Goal: Task Accomplishment & Management: Manage account settings

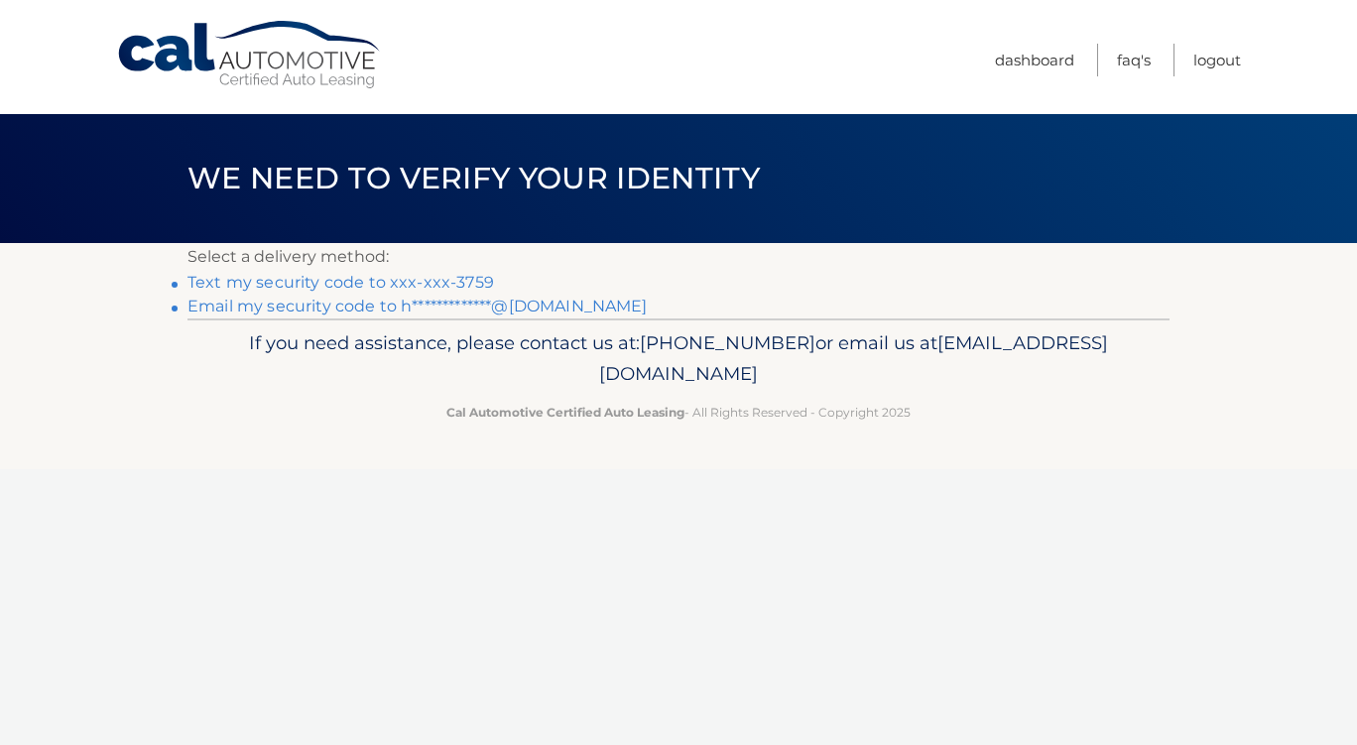
click at [310, 284] on link "Text my security code to xxx-xxx-3759" at bounding box center [341, 282] width 307 height 19
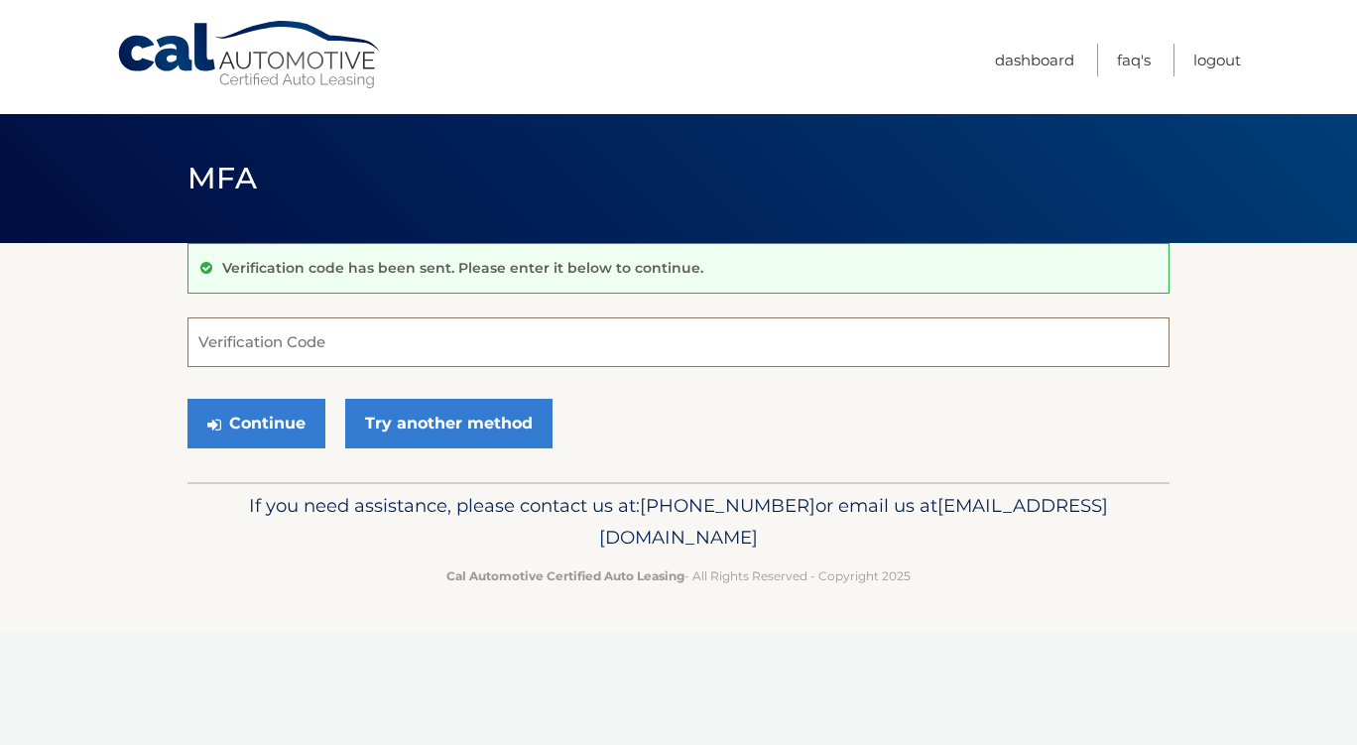
click at [208, 336] on input "Verification Code" at bounding box center [679, 342] width 982 height 50
type input "996741"
click at [279, 435] on button "Continue" at bounding box center [257, 424] width 138 height 50
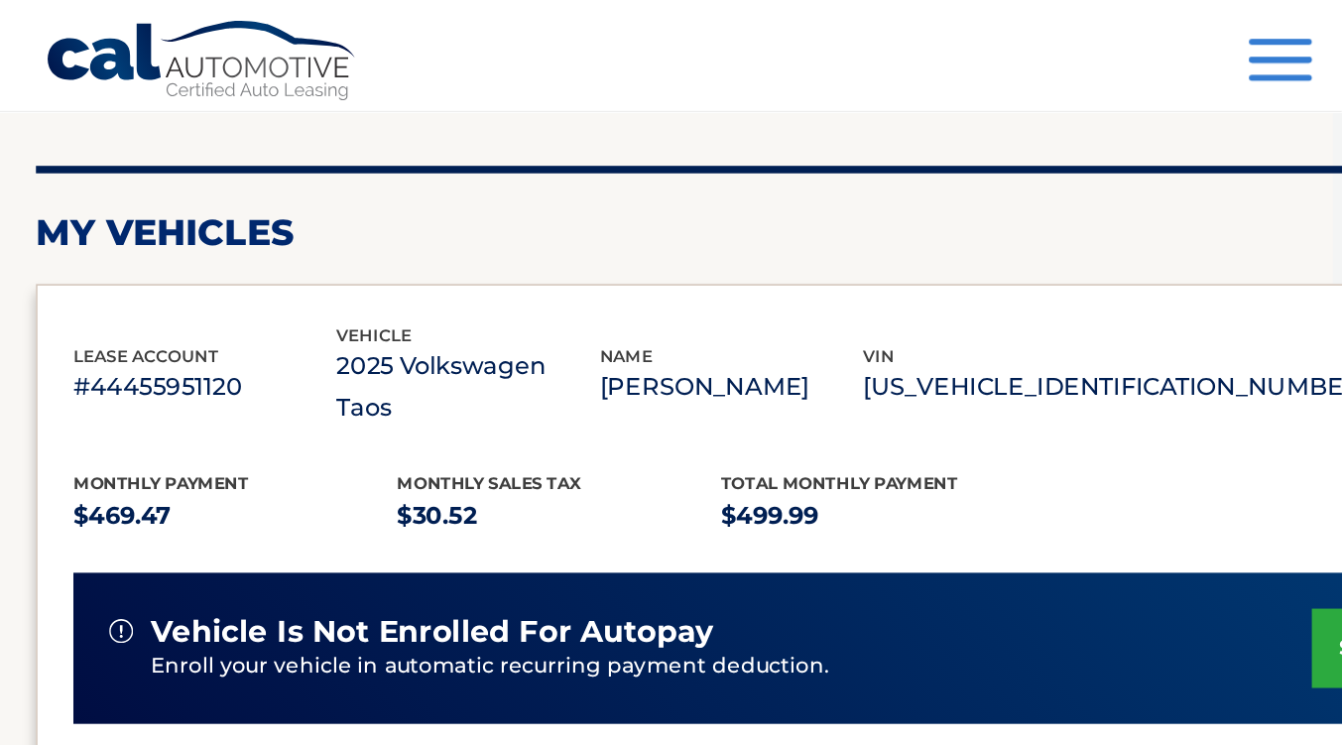
scroll to position [222, 0]
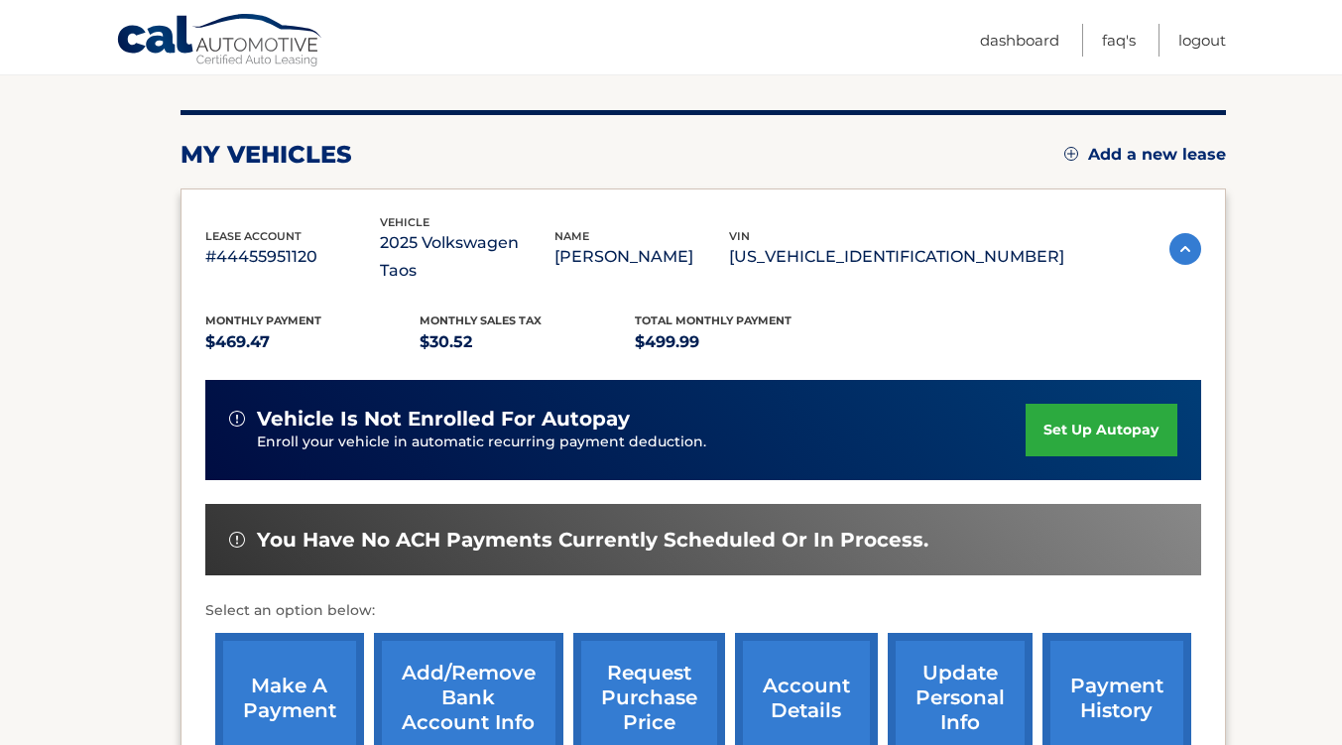
click at [1185, 237] on img at bounding box center [1186, 249] width 32 height 32
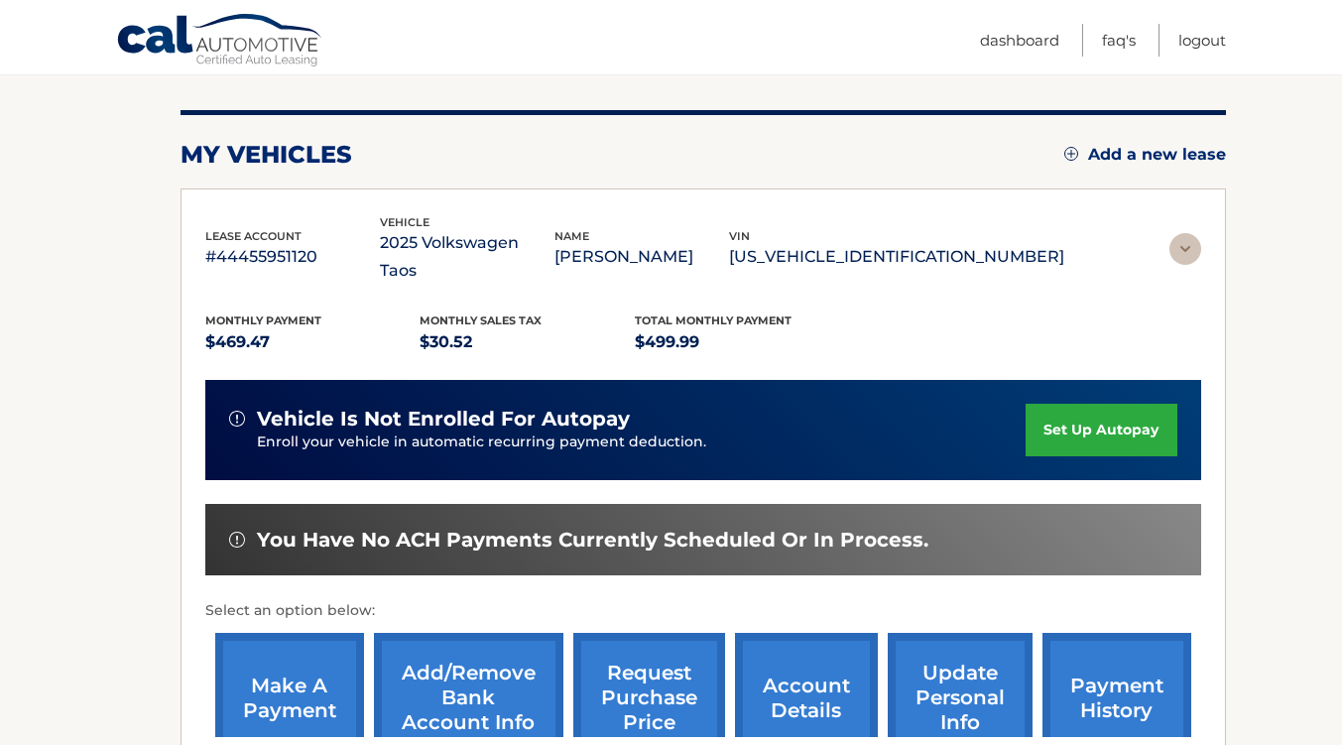
scroll to position [0, 0]
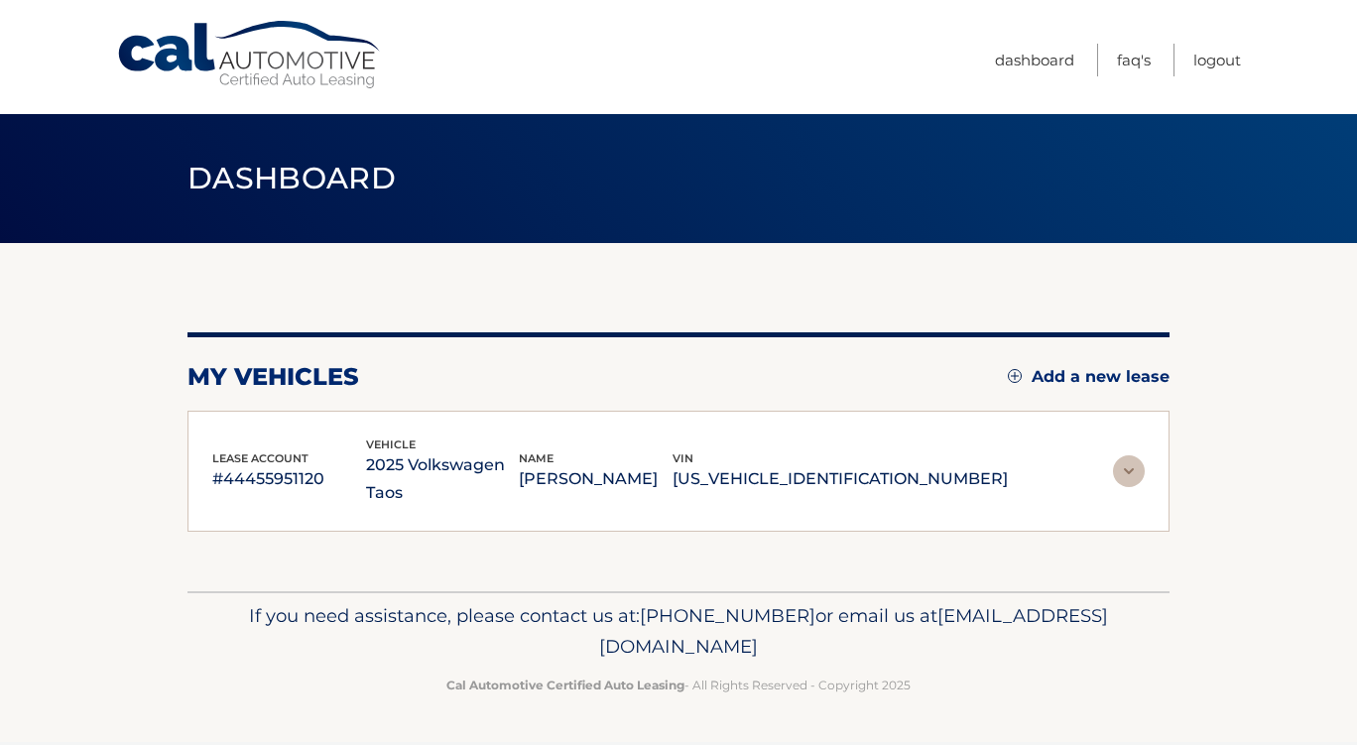
click at [1126, 456] on img at bounding box center [1129, 471] width 32 height 32
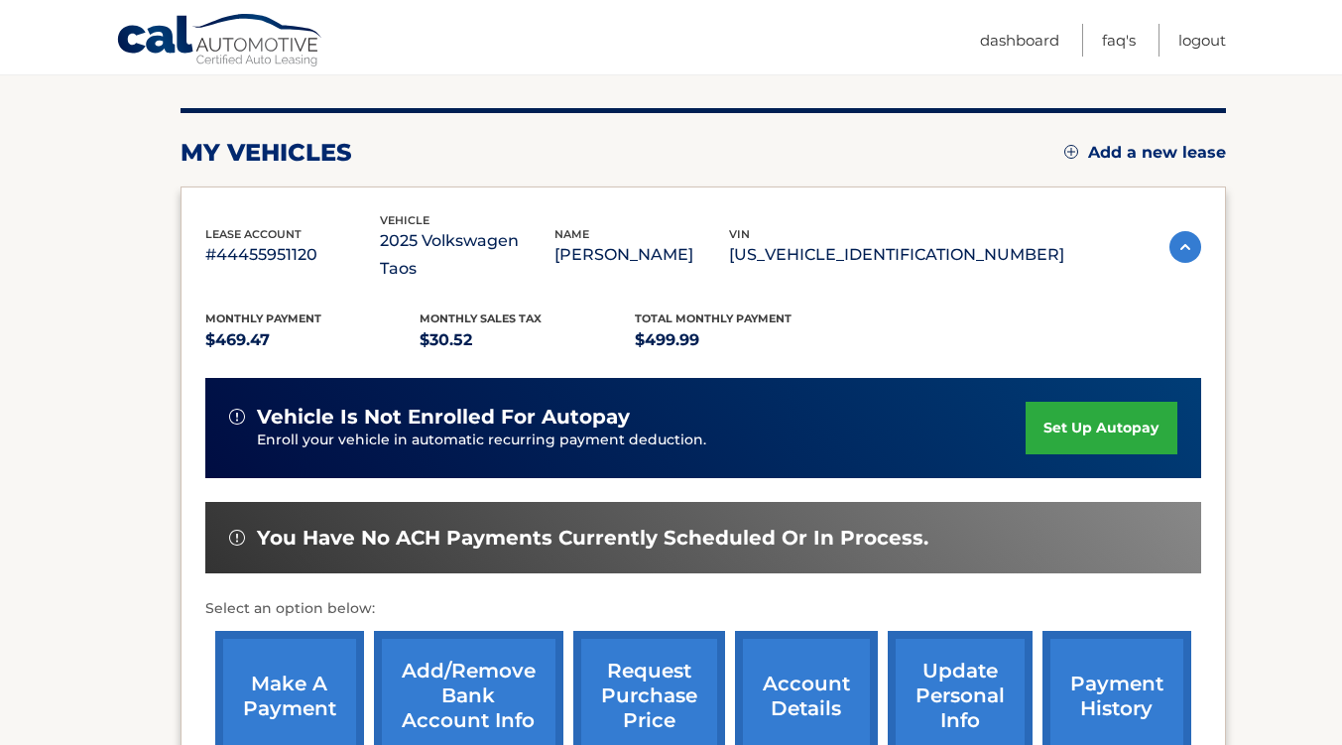
scroll to position [225, 0]
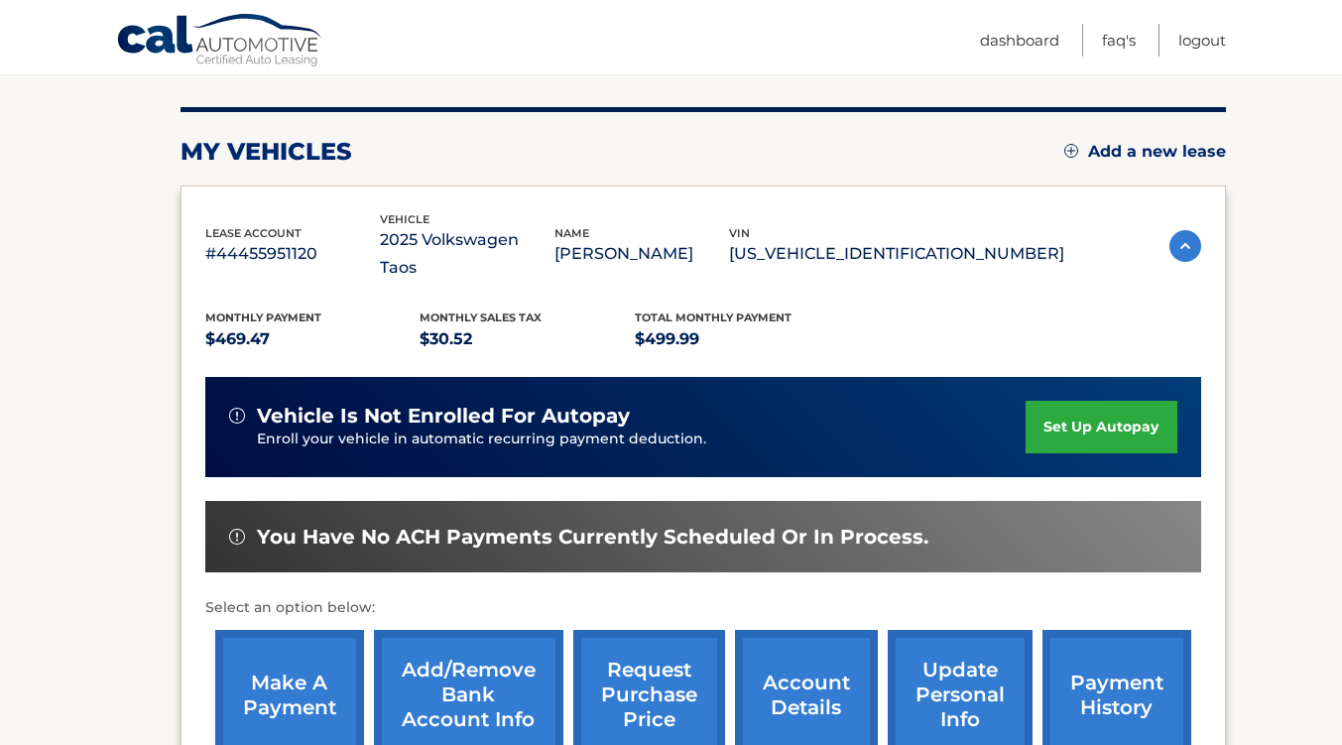
click at [1091, 405] on link "set up autopay" at bounding box center [1101, 427] width 151 height 53
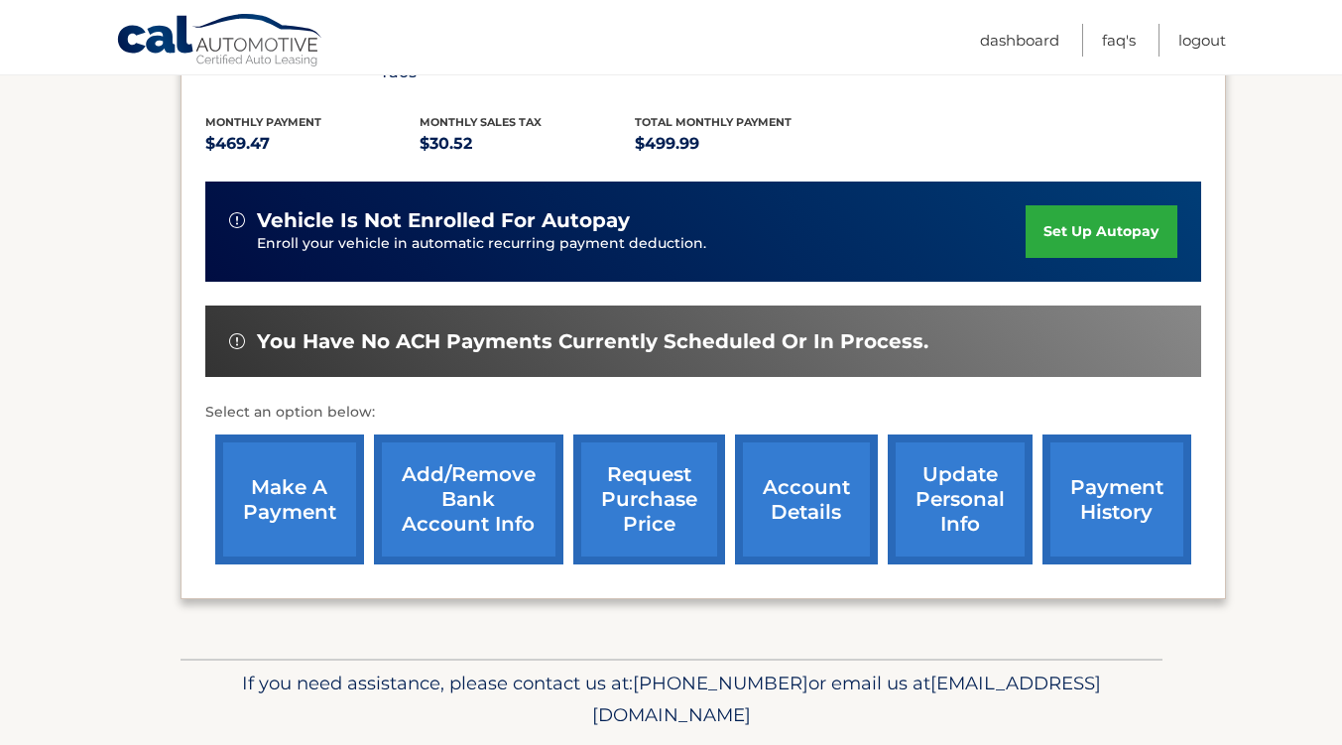
scroll to position [424, 0]
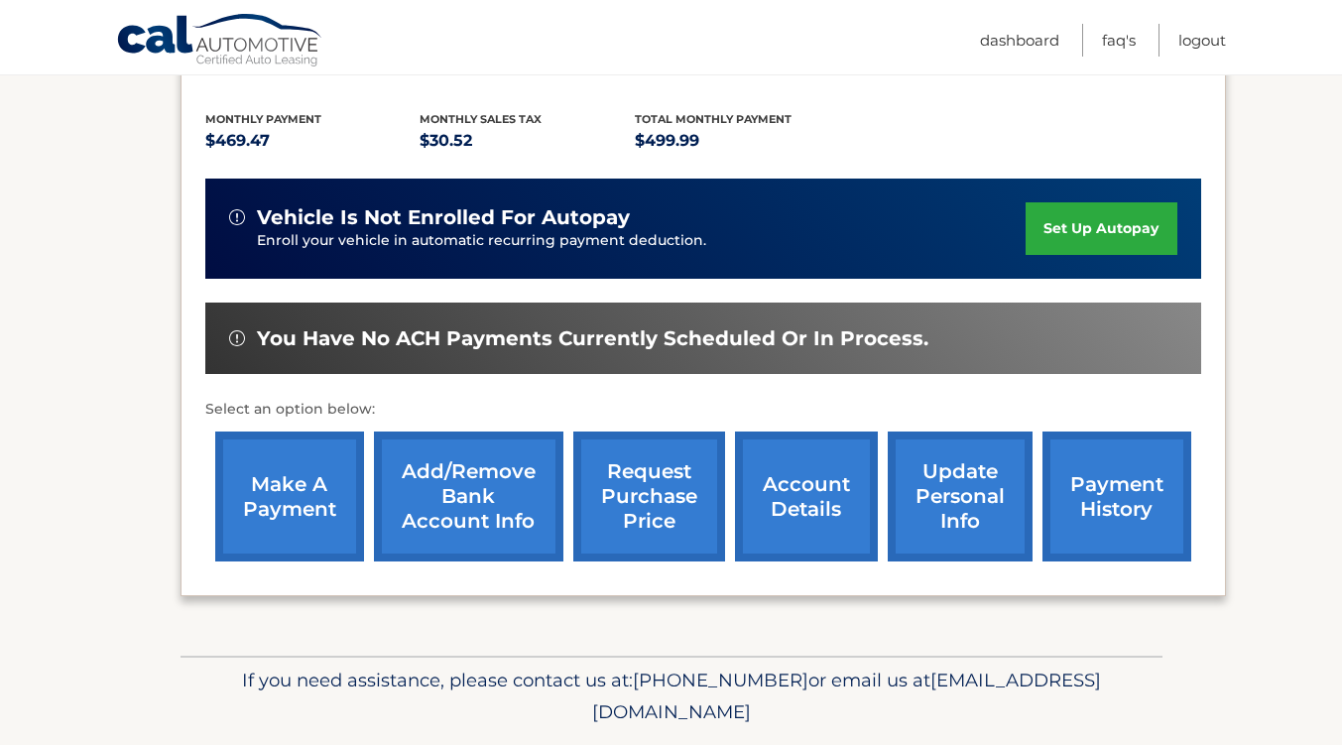
click at [298, 468] on link "make a payment" at bounding box center [289, 497] width 149 height 130
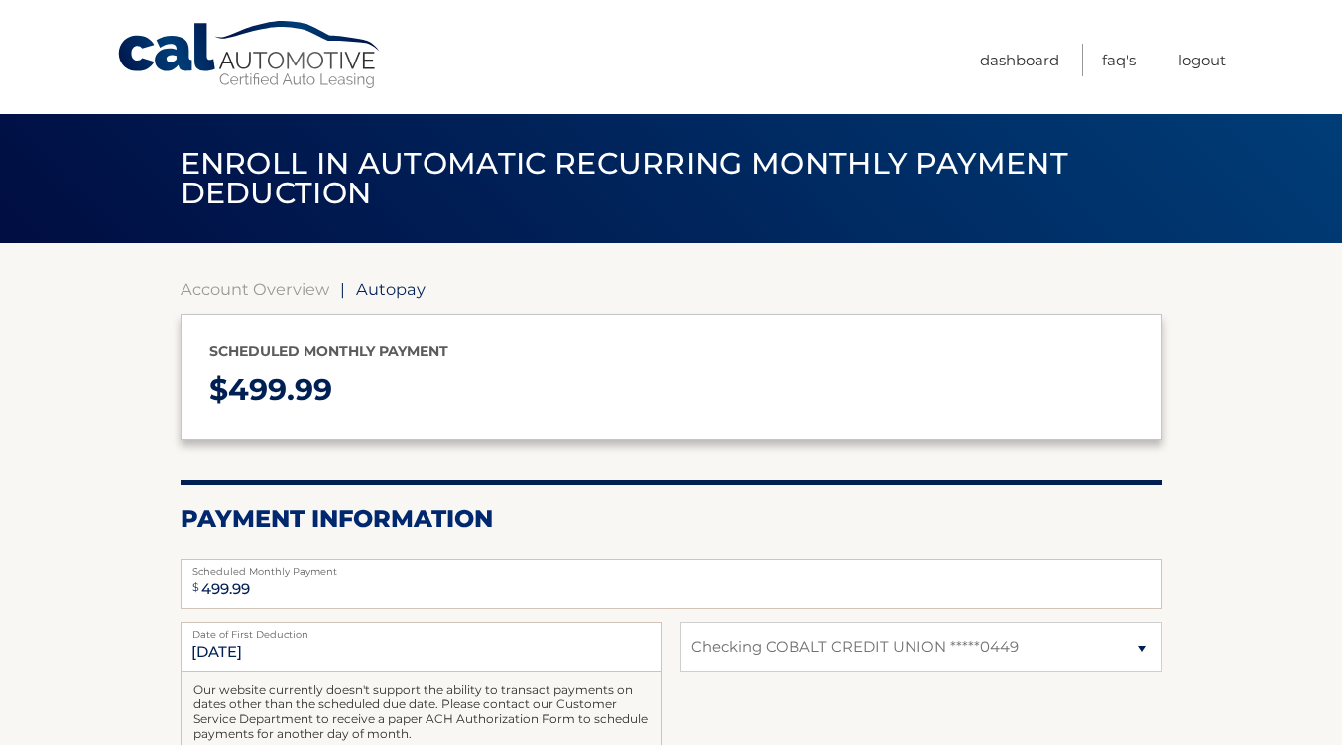
select select "MmY1Y2RlNDMtMDE5Yi00ZDBjLTg4ZTAtNjg4OTcyZTJhZjBj"
click at [1245, 509] on section "Account Overview | Autopay Scheduled monthly payment $ 499.99 Payment Informati…" at bounding box center [671, 616] width 1342 height 747
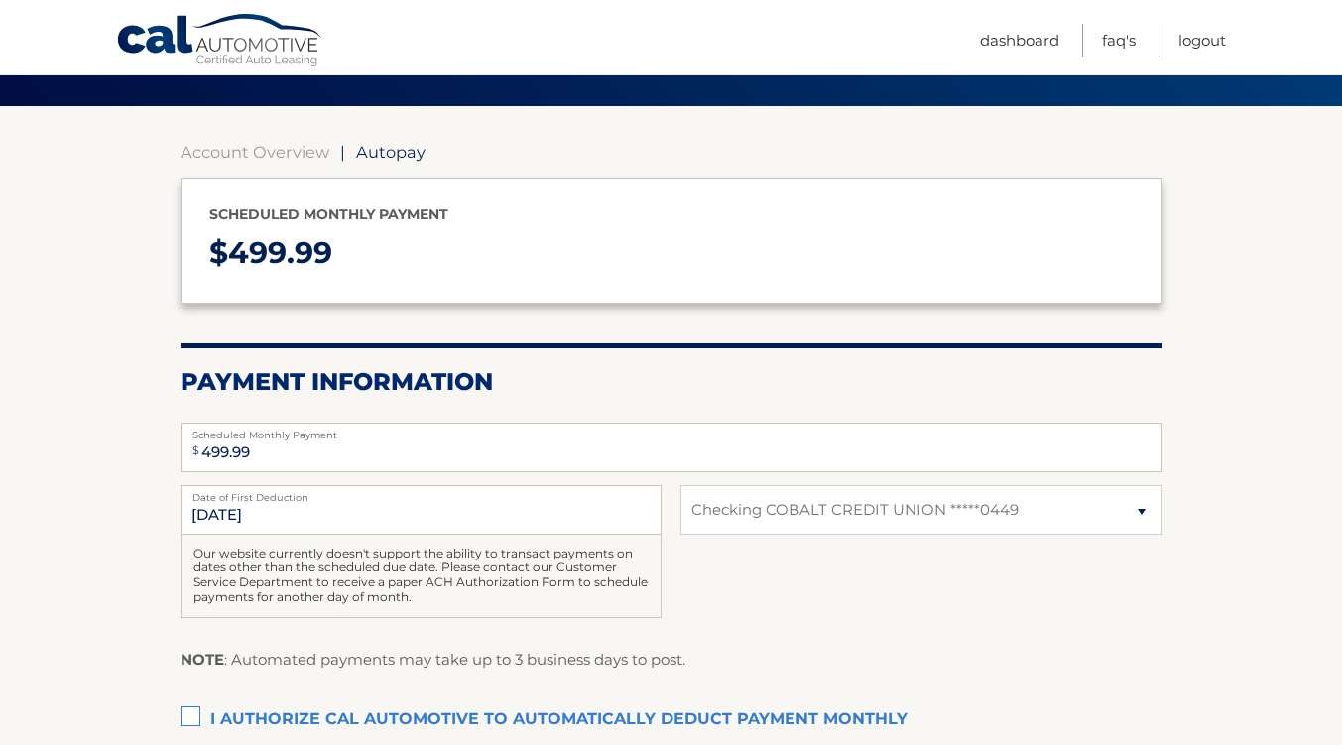
scroll to position [139, 0]
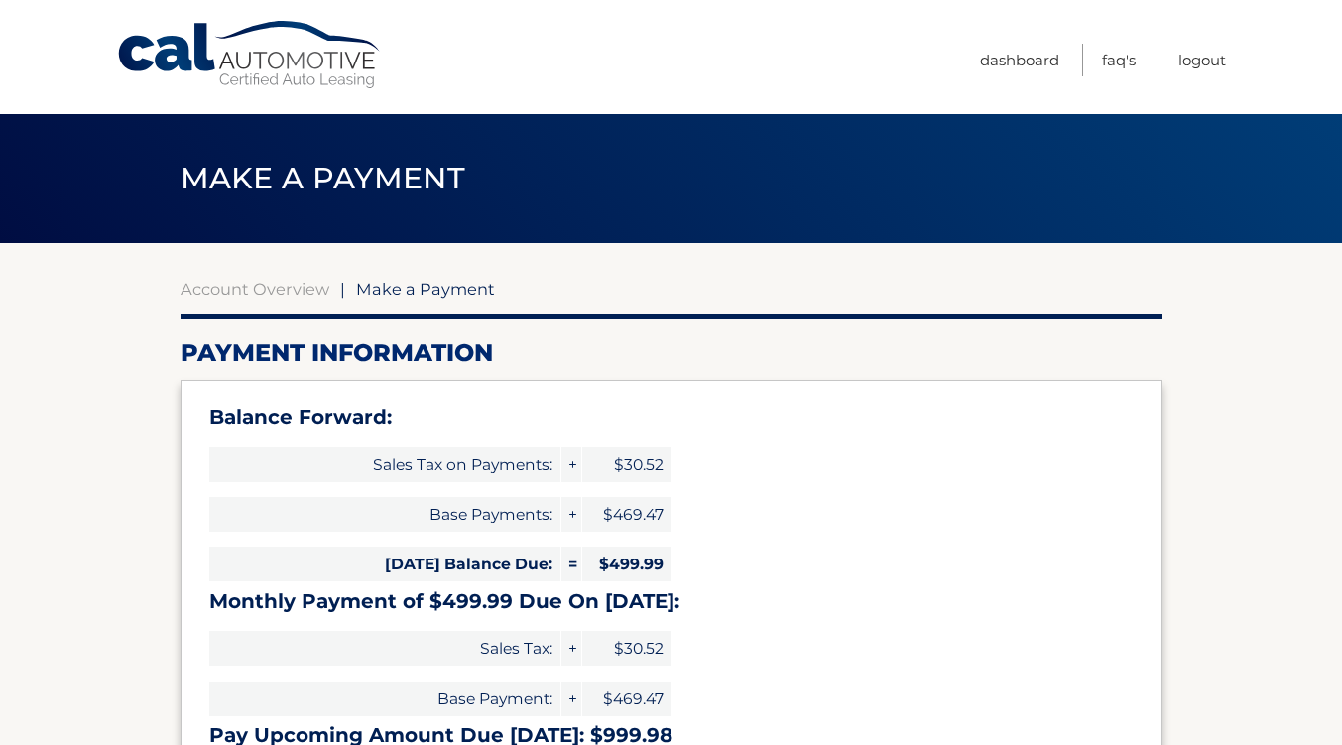
select select "MmY1Y2RlNDMtMDE5Yi00ZDBjLTg4ZTAtNjg4OTcyZTJhZjBj"
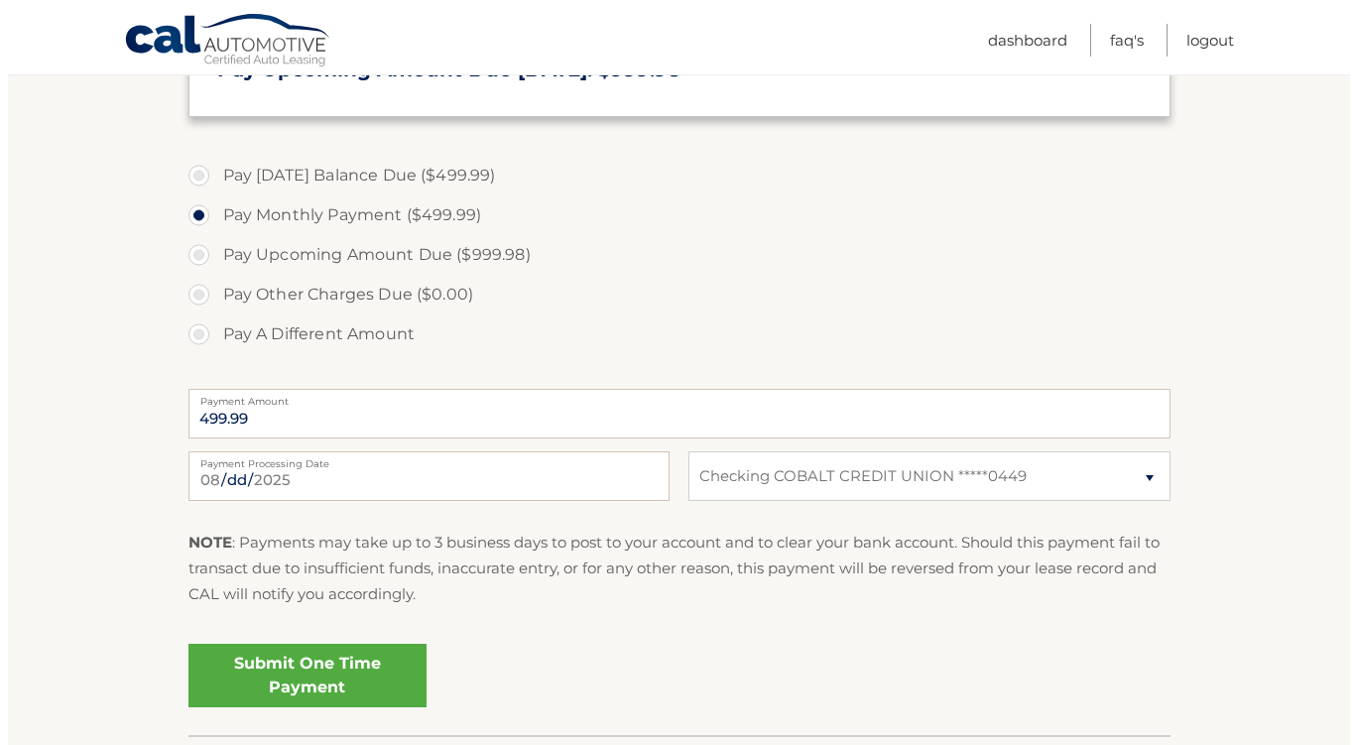
scroll to position [673, 0]
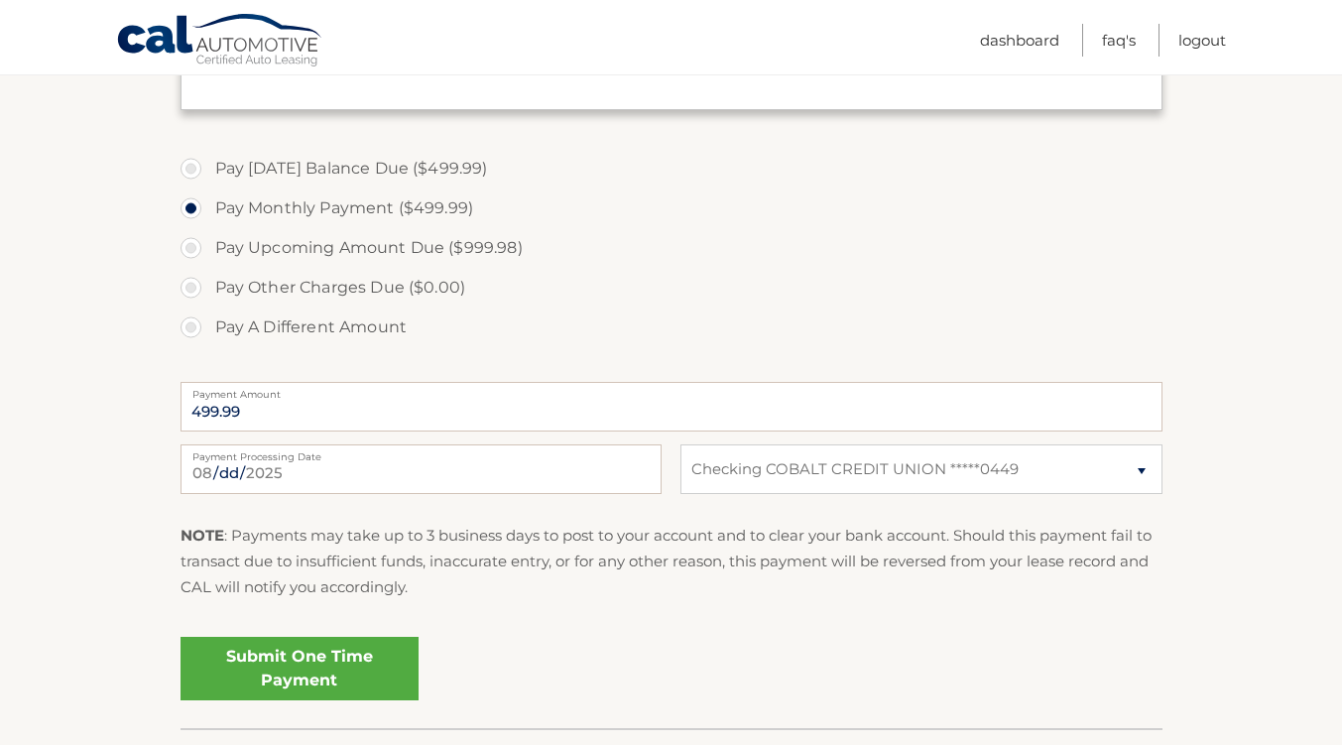
click at [322, 685] on link "Submit One Time Payment" at bounding box center [300, 668] width 238 height 63
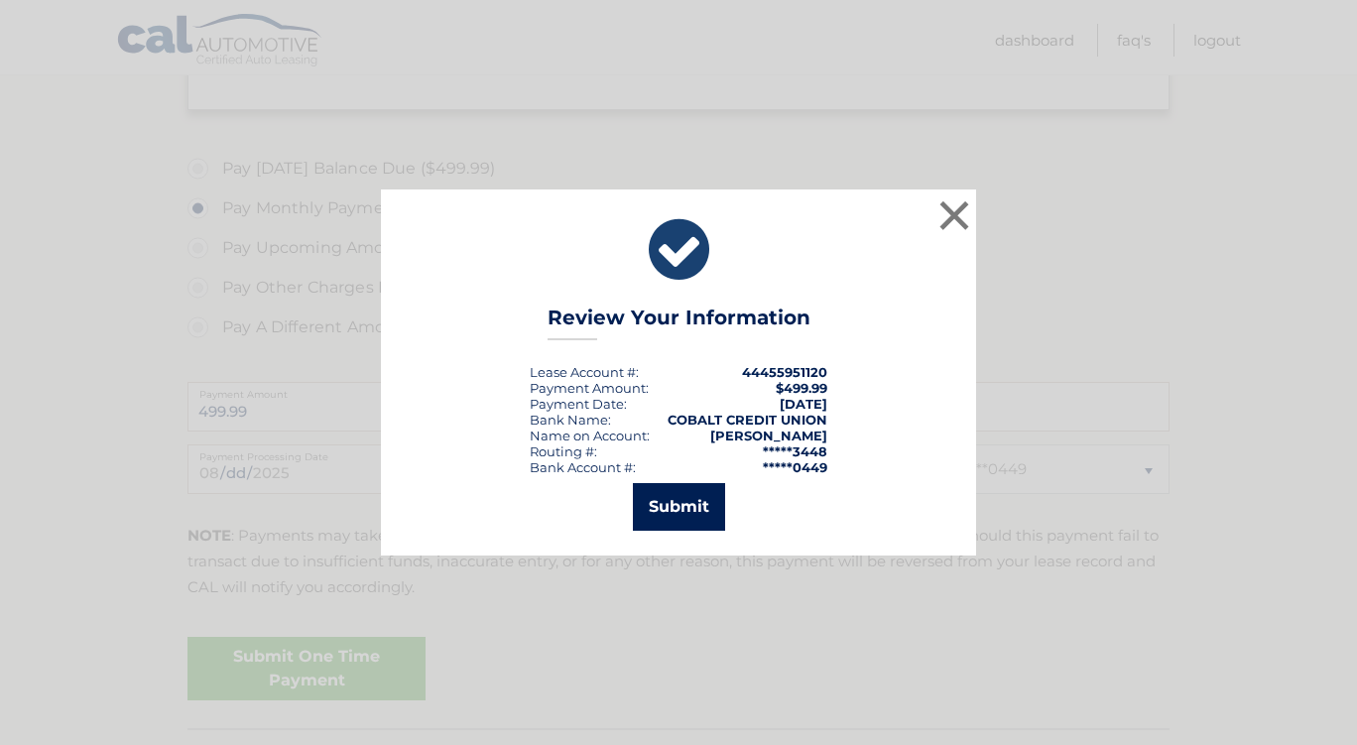
click at [680, 522] on button "Submit" at bounding box center [679, 507] width 92 height 48
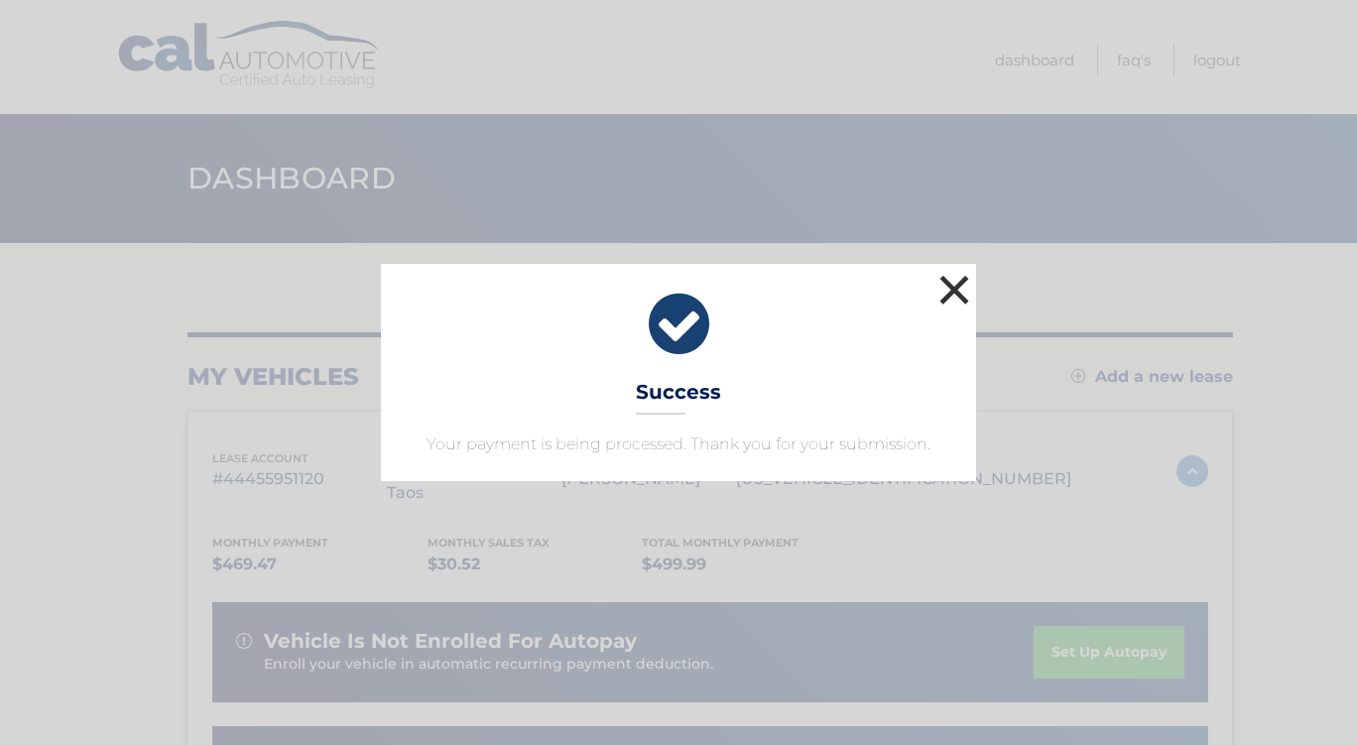
click at [957, 292] on button "×" at bounding box center [955, 290] width 40 height 40
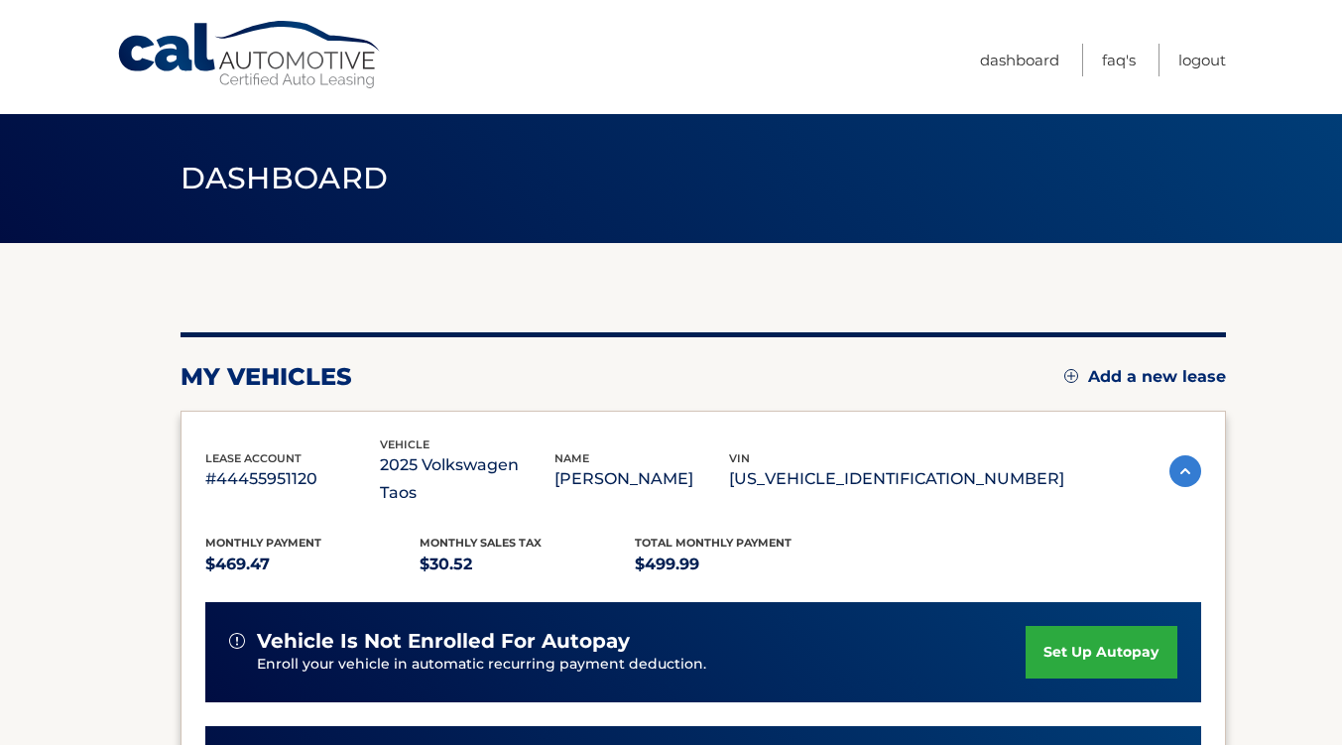
click at [1093, 626] on link "set up autopay" at bounding box center [1101, 652] width 151 height 53
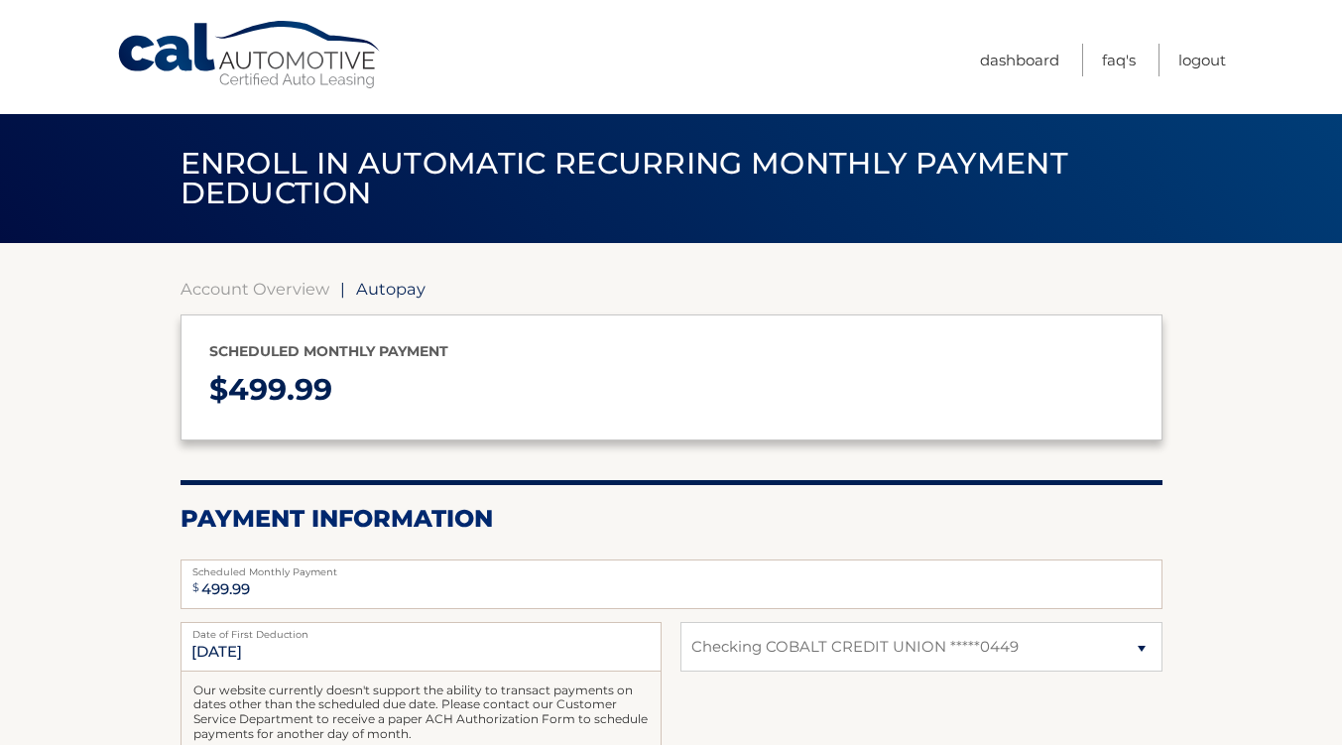
select select "MmY1Y2RlNDMtMDE5Yi00ZDBjLTg4ZTAtNjg4OTcyZTJhZjBj"
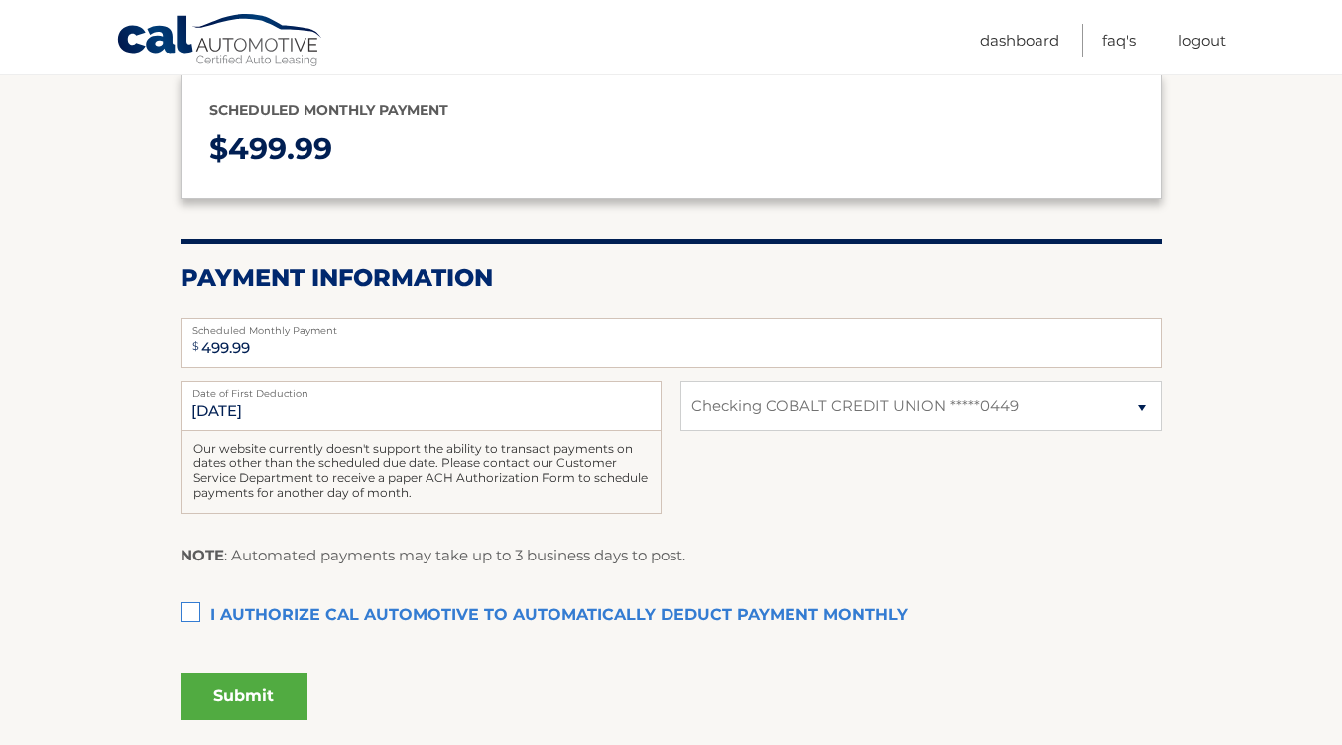
scroll to position [244, 0]
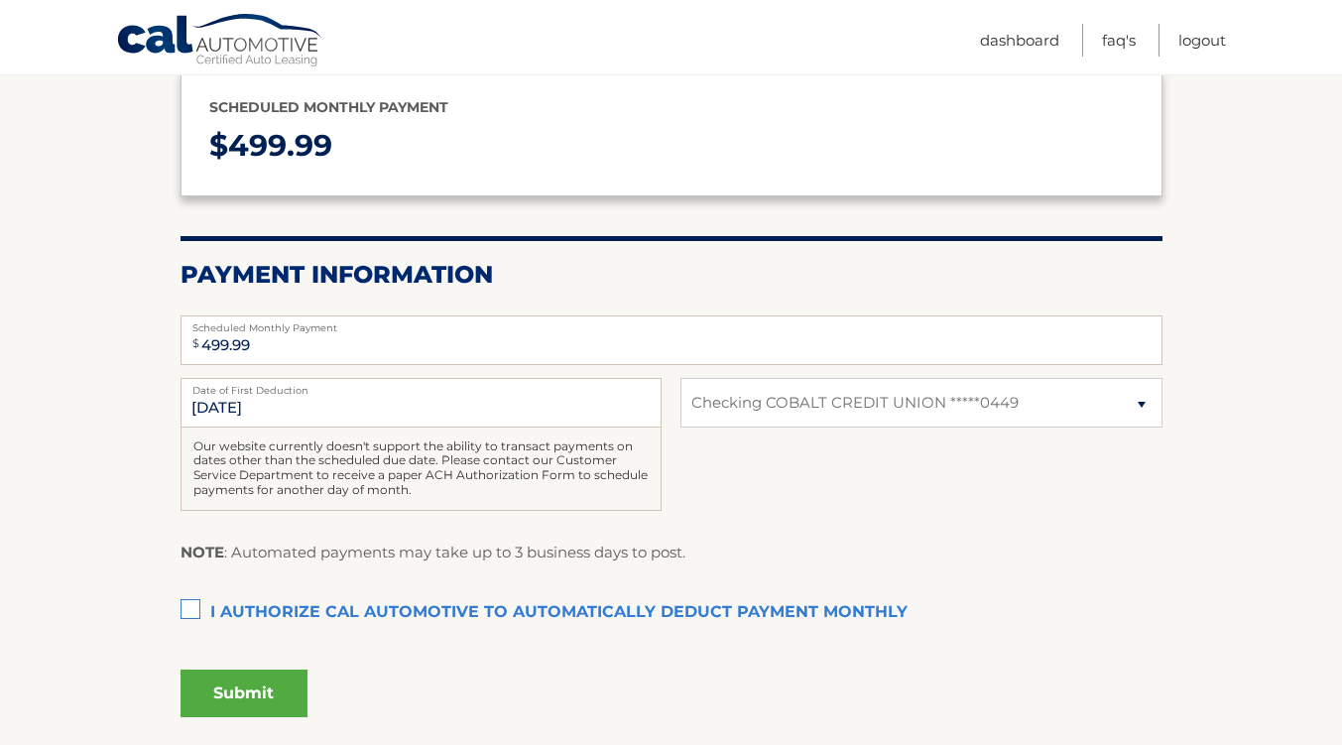
click at [189, 611] on label "I authorize cal automotive to automatically deduct payment monthly This checkbo…" at bounding box center [672, 613] width 982 height 40
click at [0, 0] on input "I authorize cal automotive to automatically deduct payment monthly This checkbo…" at bounding box center [0, 0] width 0 height 0
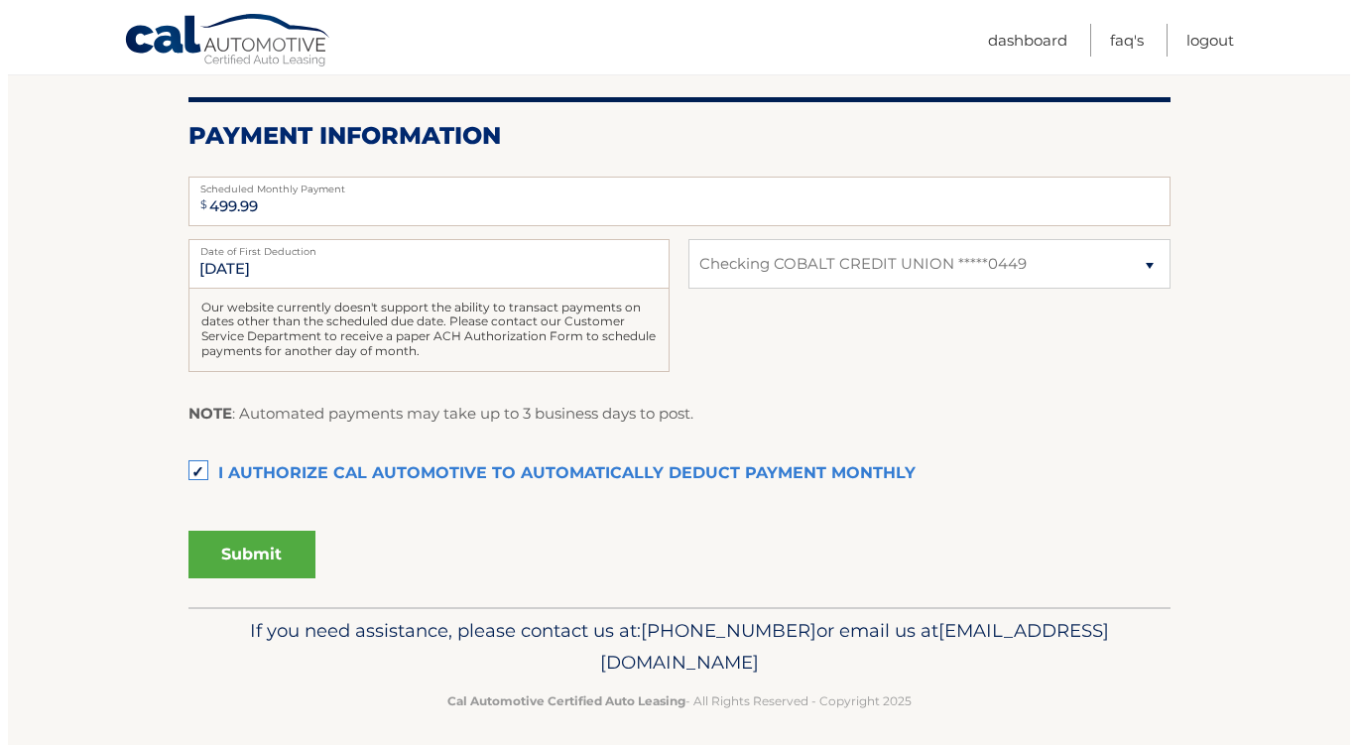
scroll to position [395, 0]
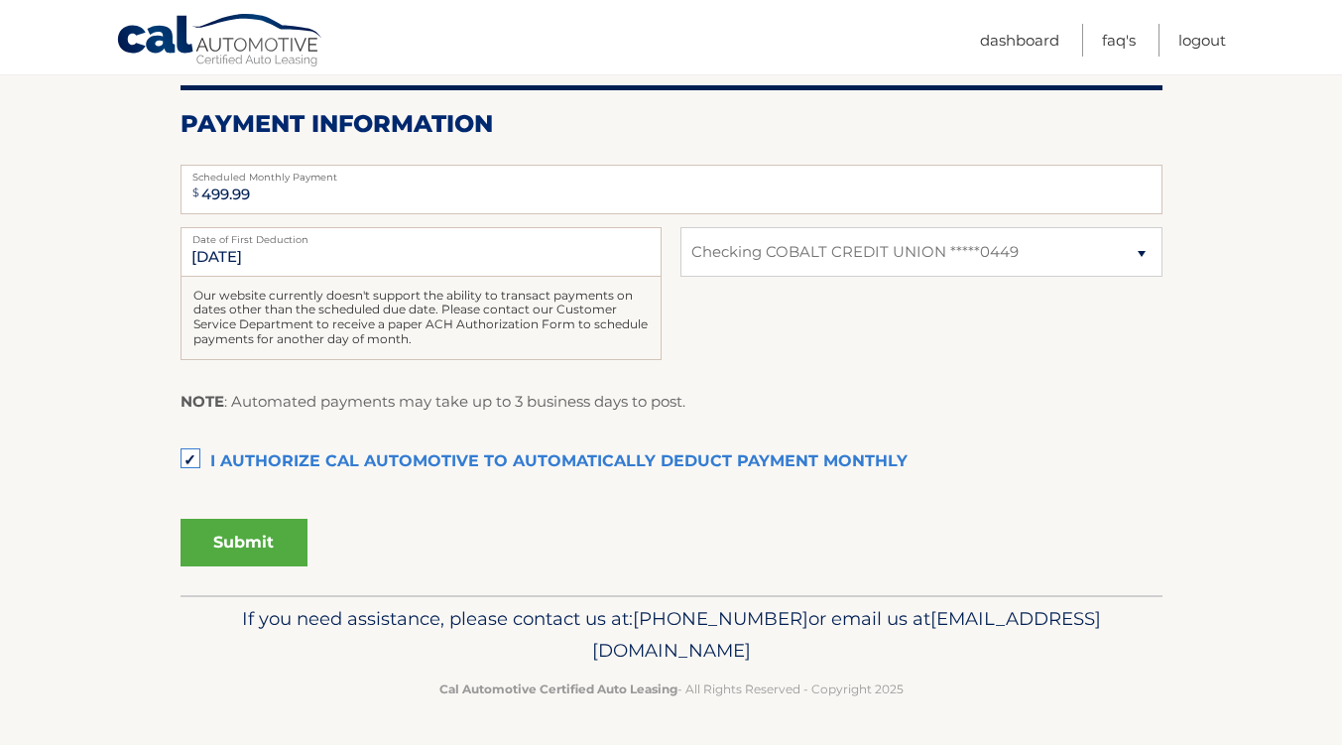
click at [209, 539] on button "Submit" at bounding box center [244, 543] width 127 height 48
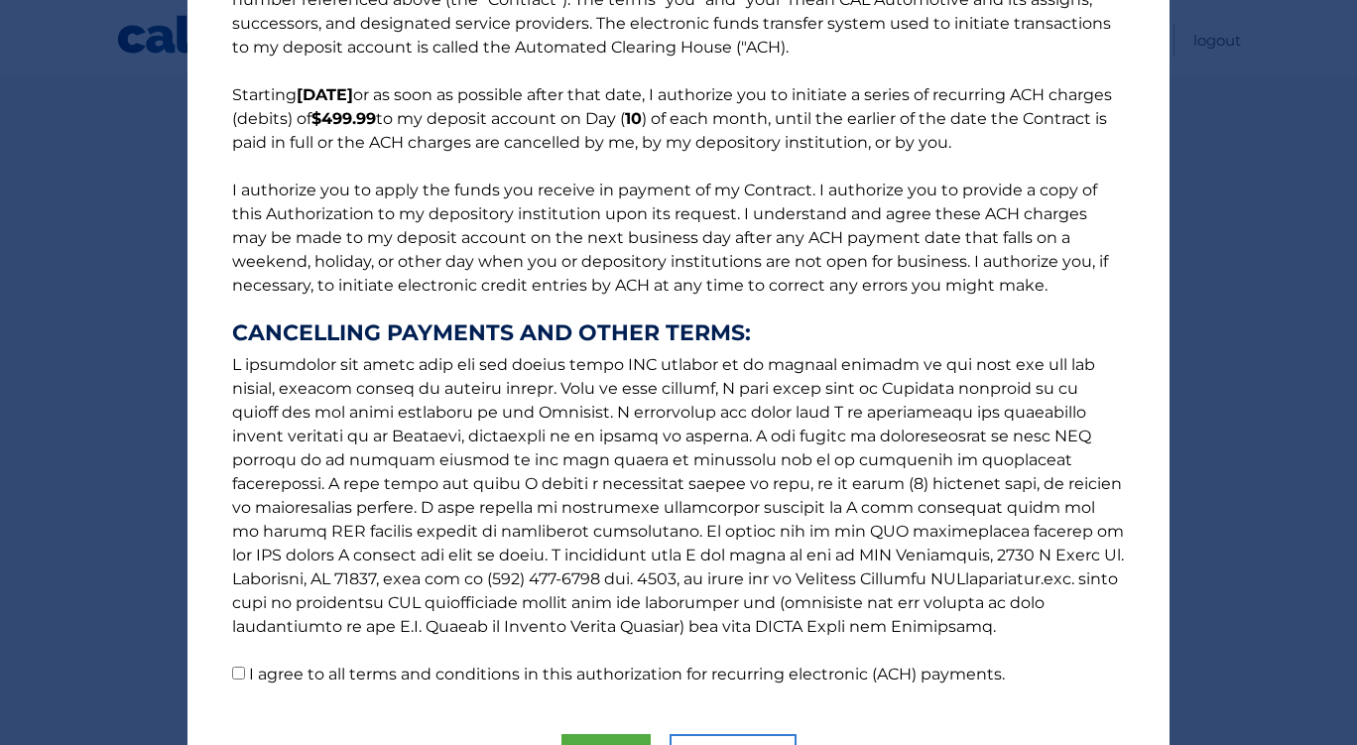
scroll to position [215, 0]
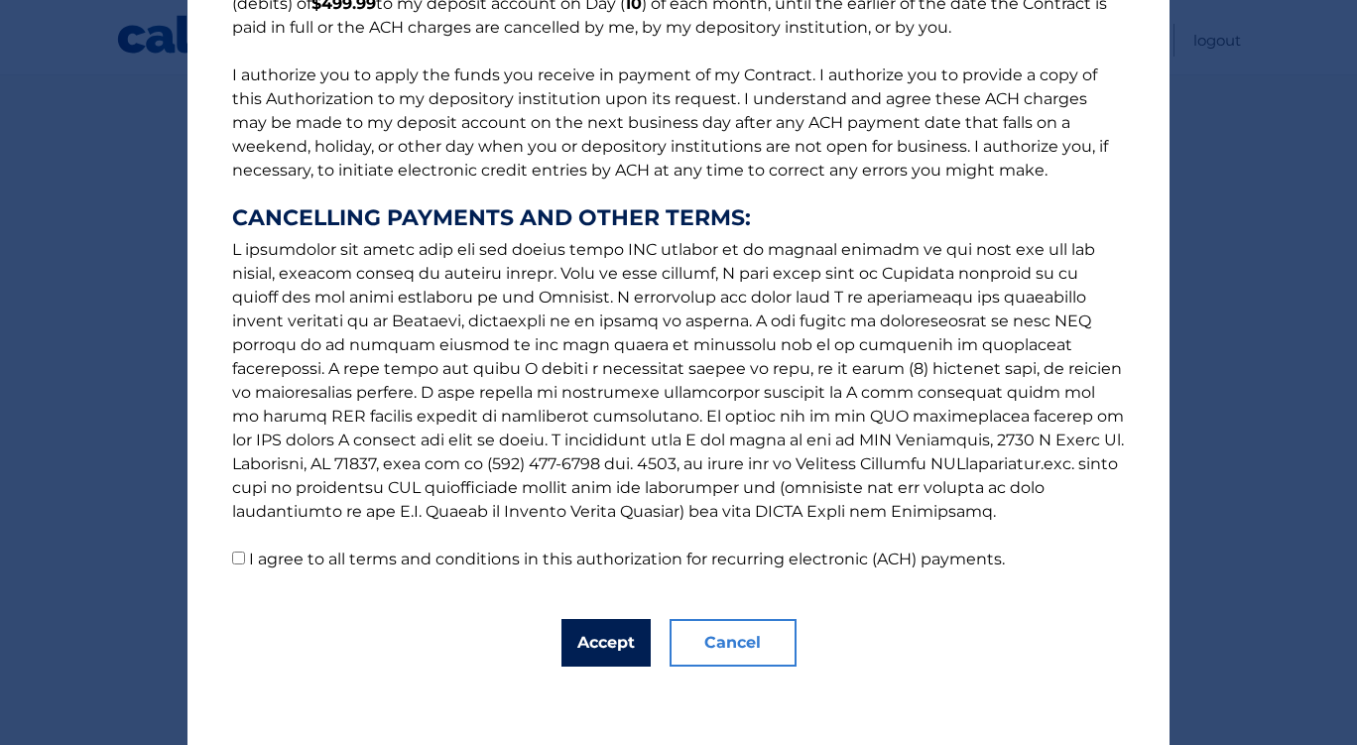
click at [600, 646] on button "Accept" at bounding box center [606, 643] width 89 height 48
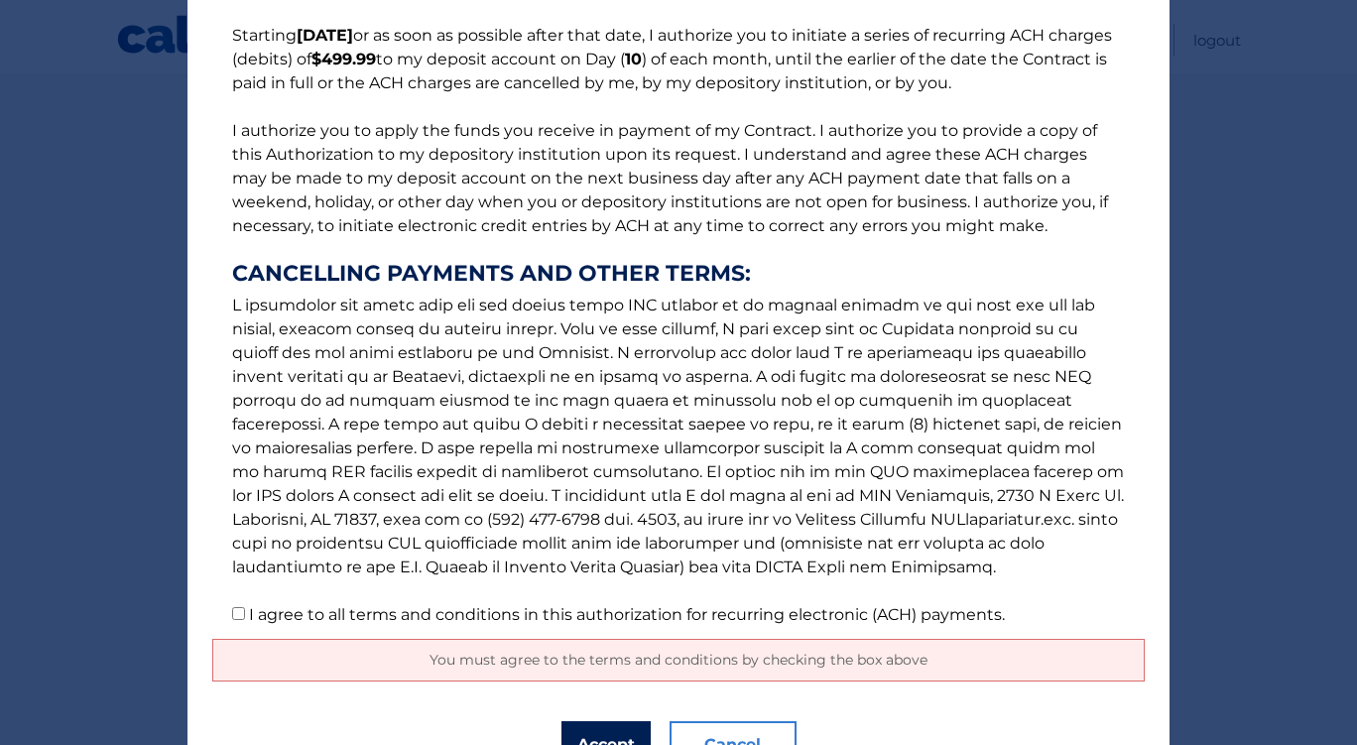
scroll to position [263, 0]
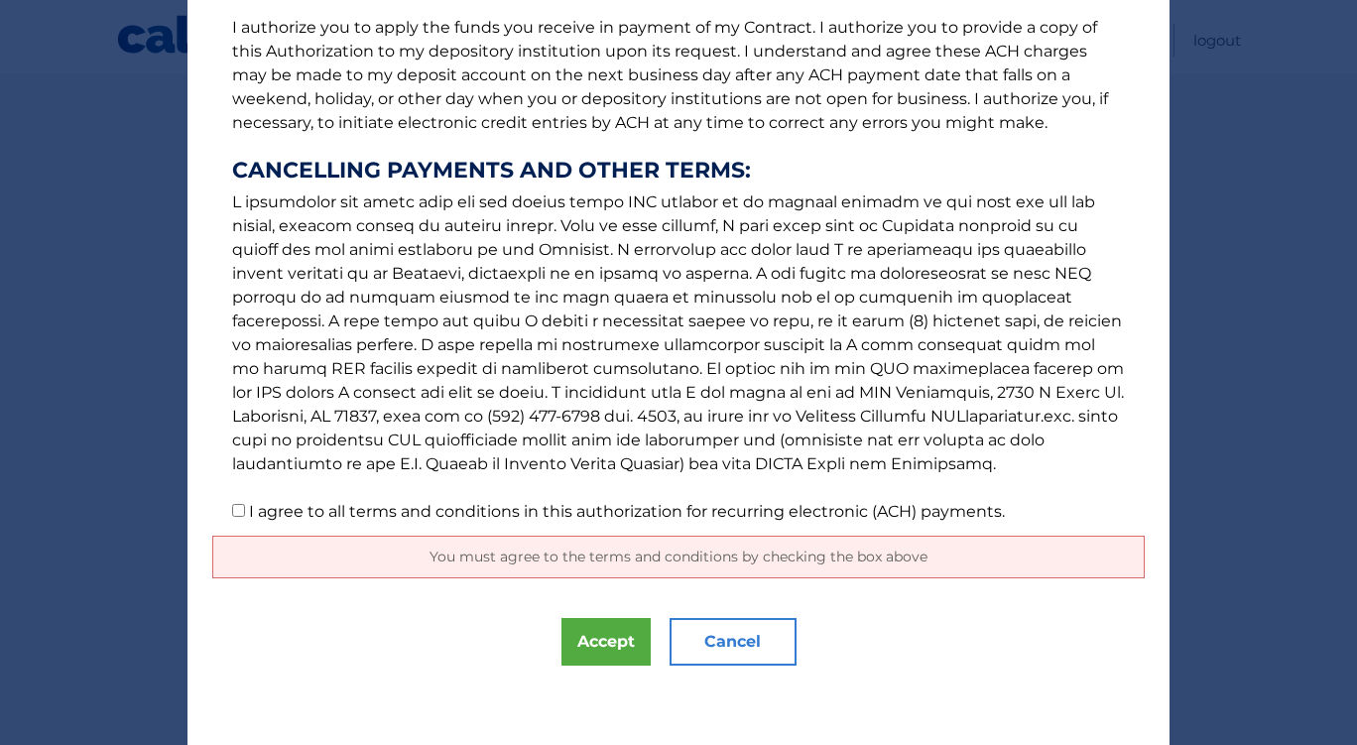
click at [232, 511] on input "I agree to all terms and conditions in this authorization for recurring electro…" at bounding box center [238, 510] width 13 height 13
checkbox input "true"
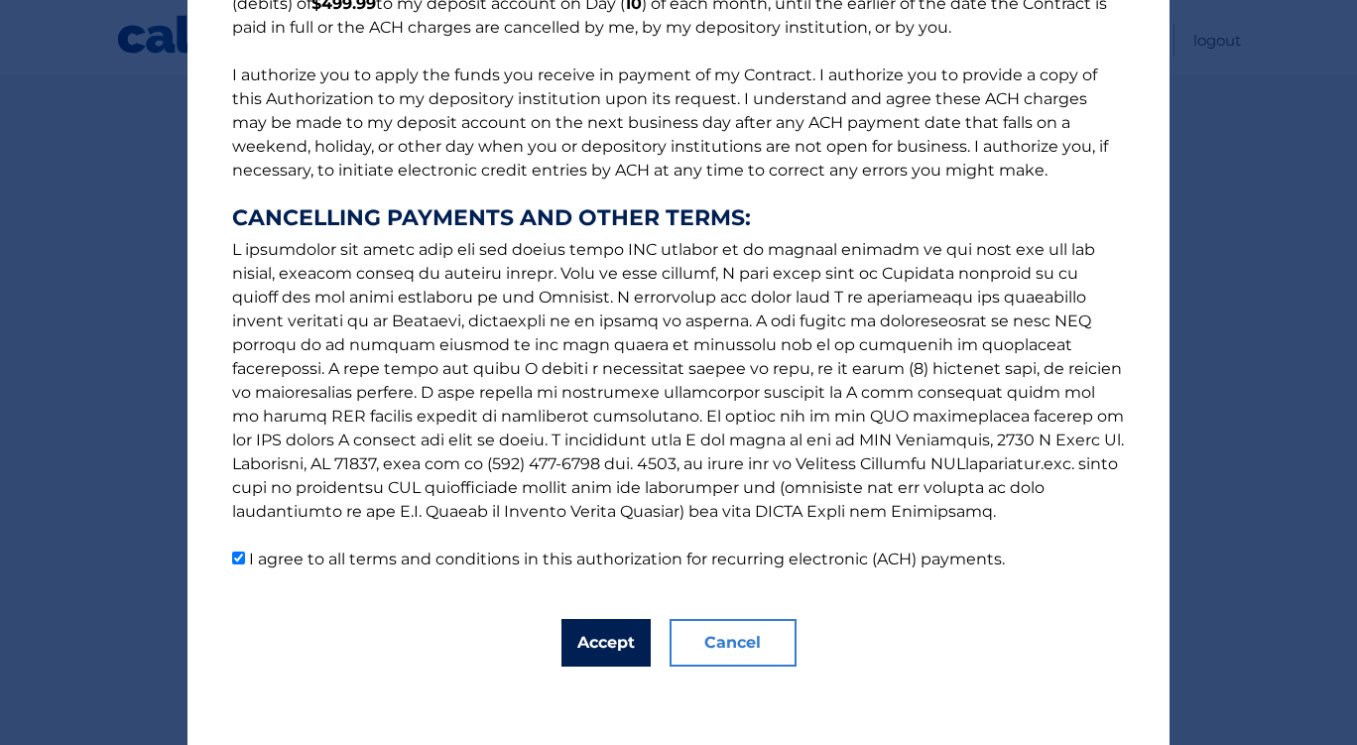
click at [581, 651] on button "Accept" at bounding box center [606, 643] width 89 height 48
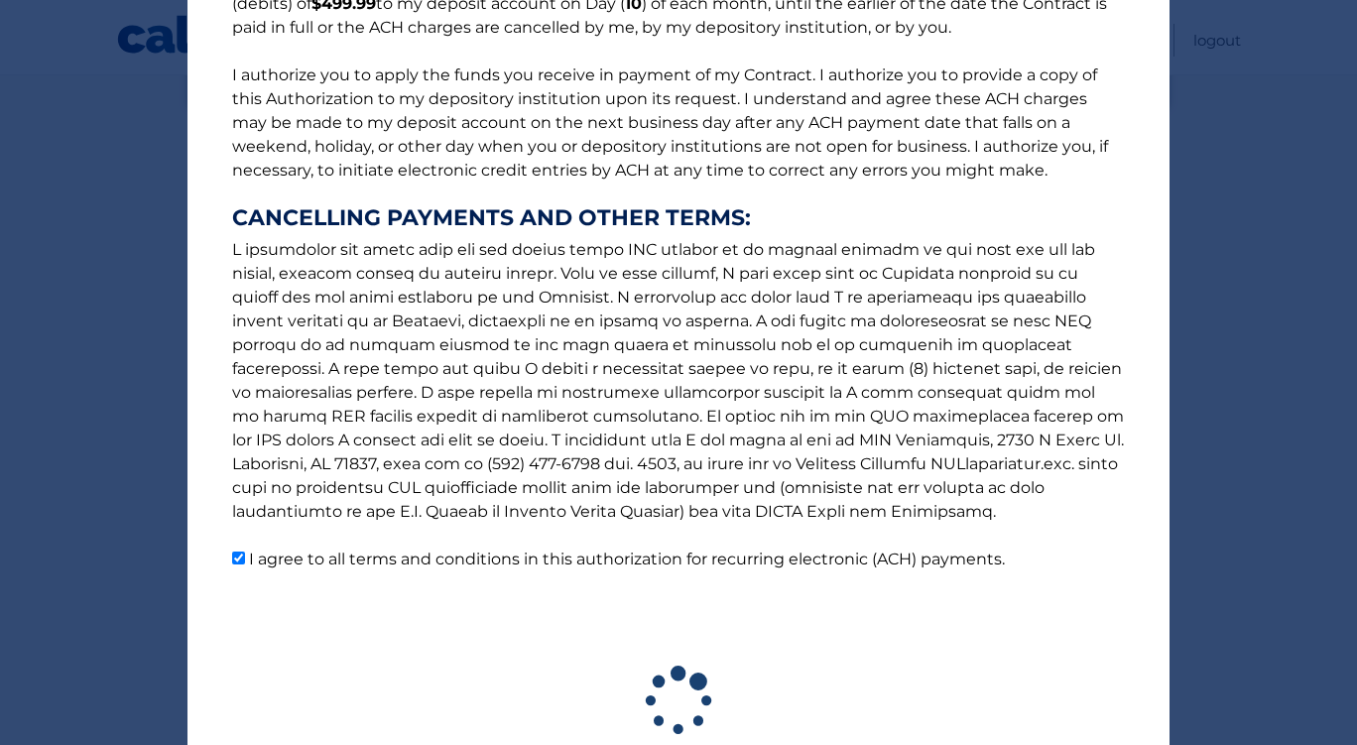
scroll to position [339, 0]
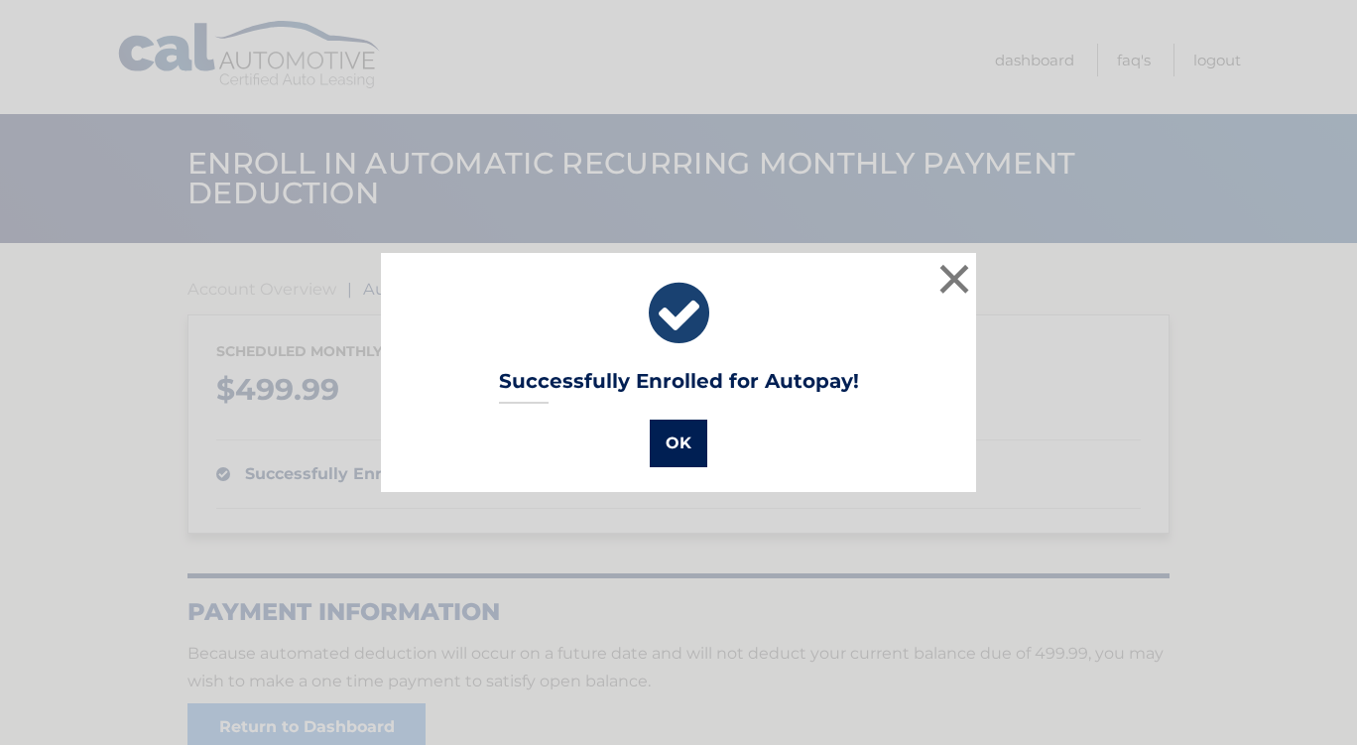
click at [667, 448] on button "OK" at bounding box center [679, 444] width 58 height 48
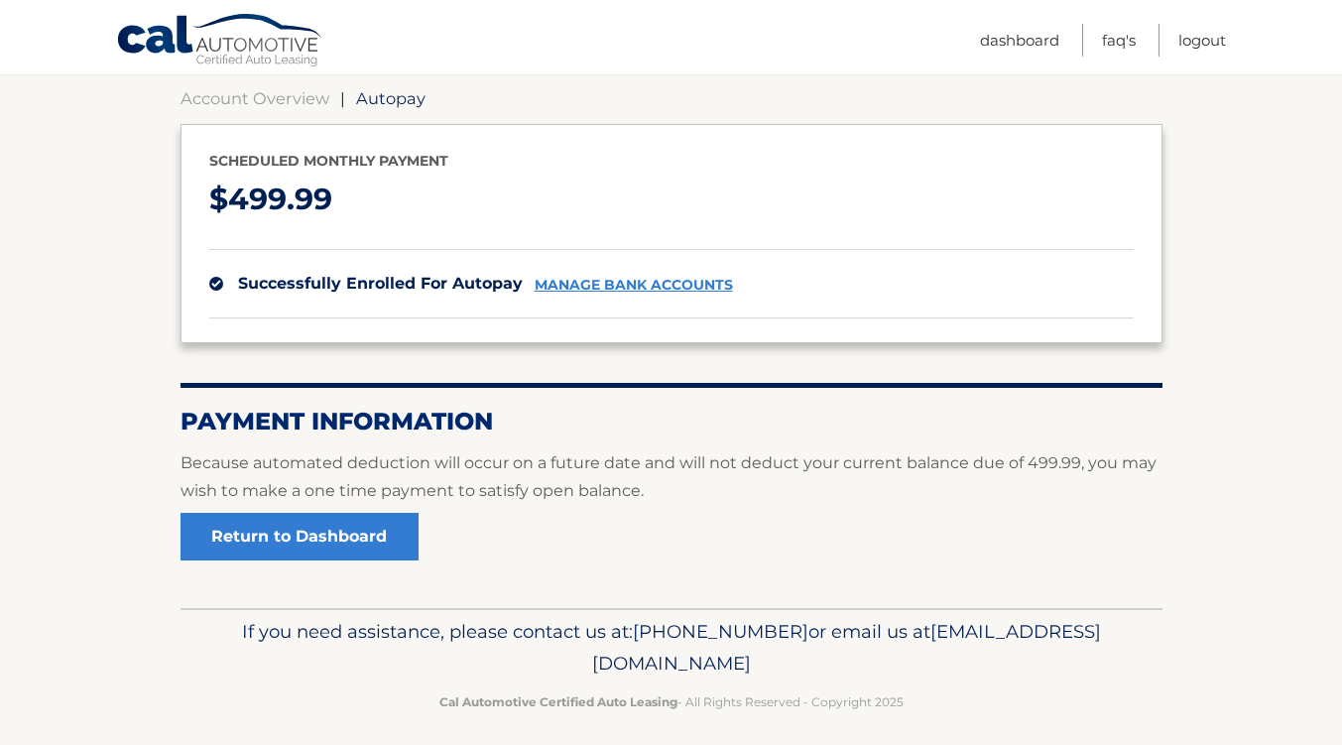
scroll to position [204, 0]
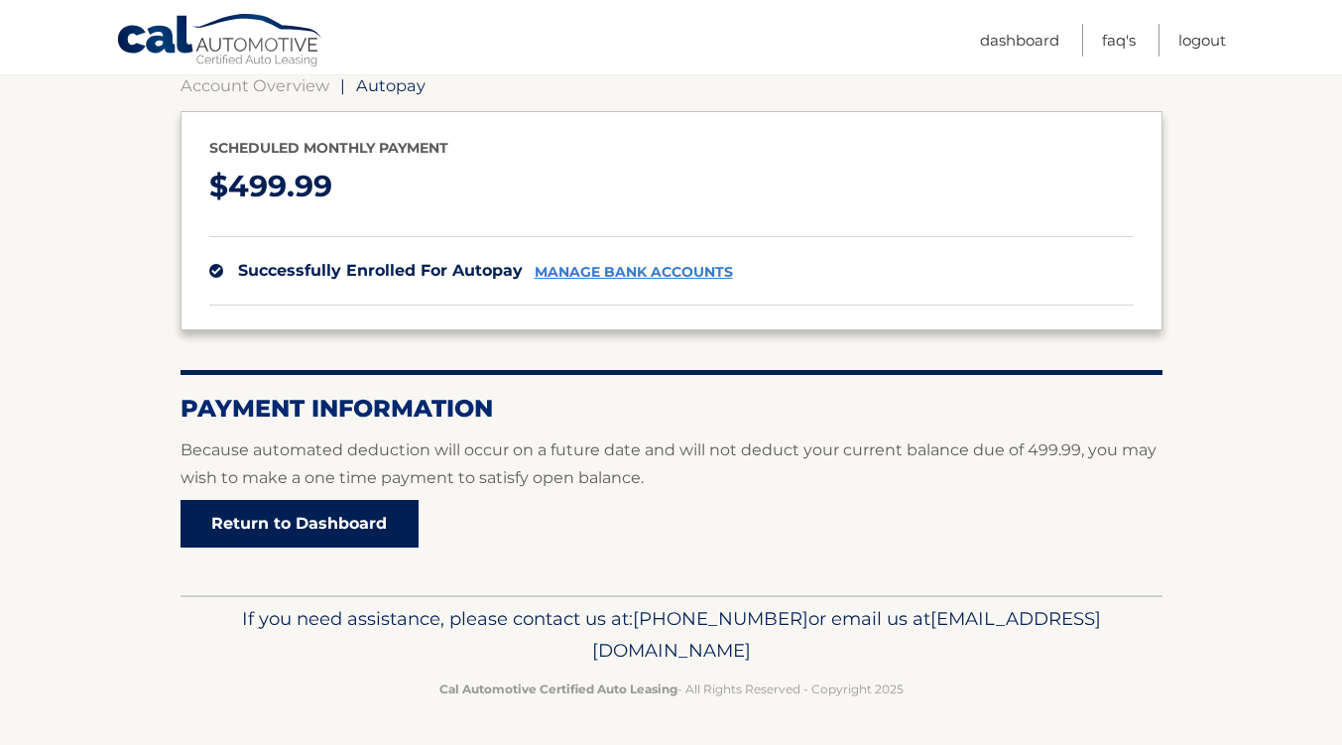
click at [282, 525] on link "Return to Dashboard" at bounding box center [300, 524] width 238 height 48
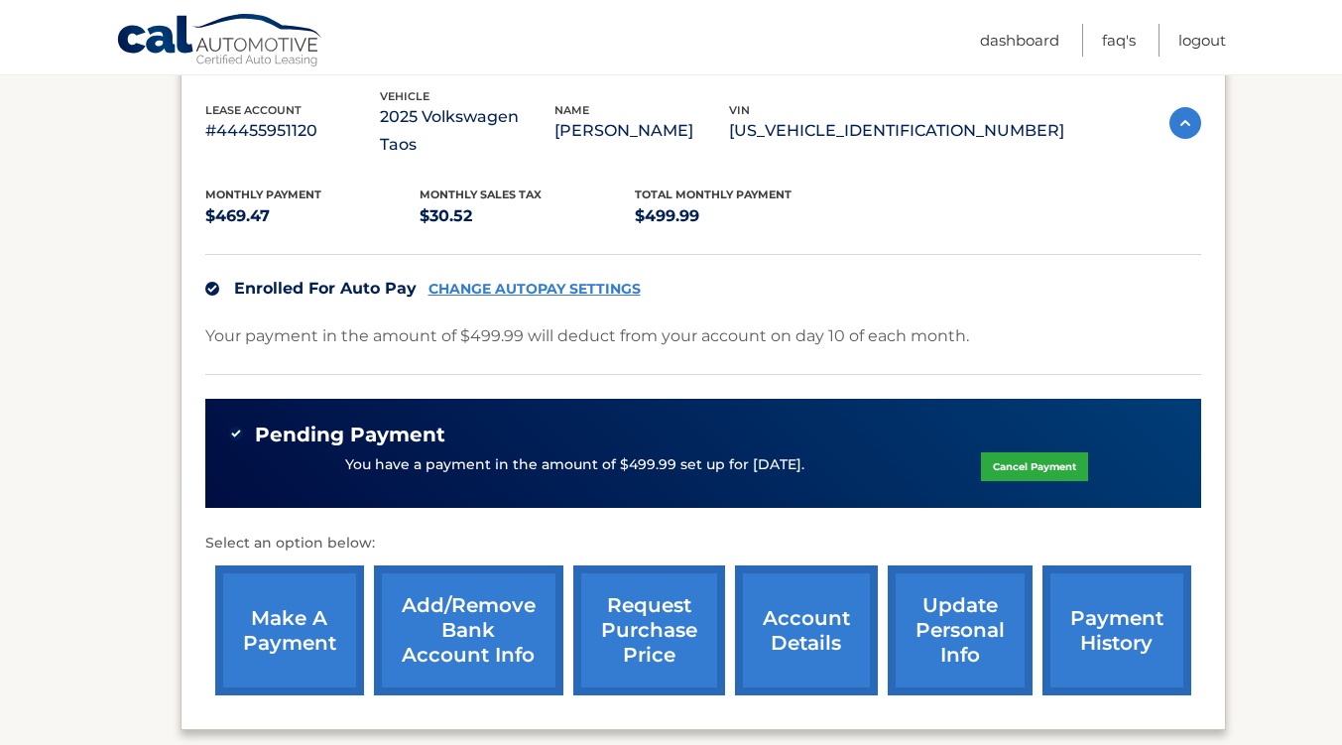
scroll to position [359, 0]
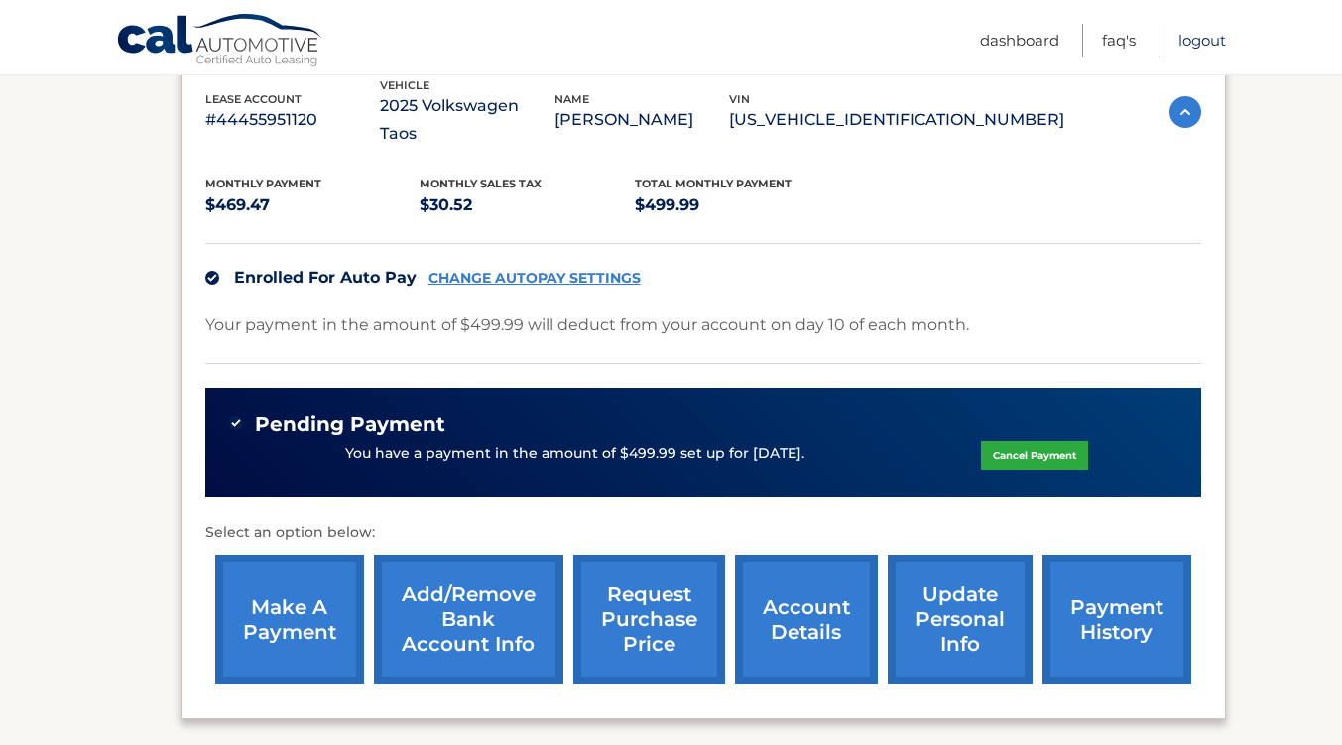
click at [1211, 38] on link "Logout" at bounding box center [1203, 40] width 48 height 33
